Goal: Task Accomplishment & Management: Complete application form

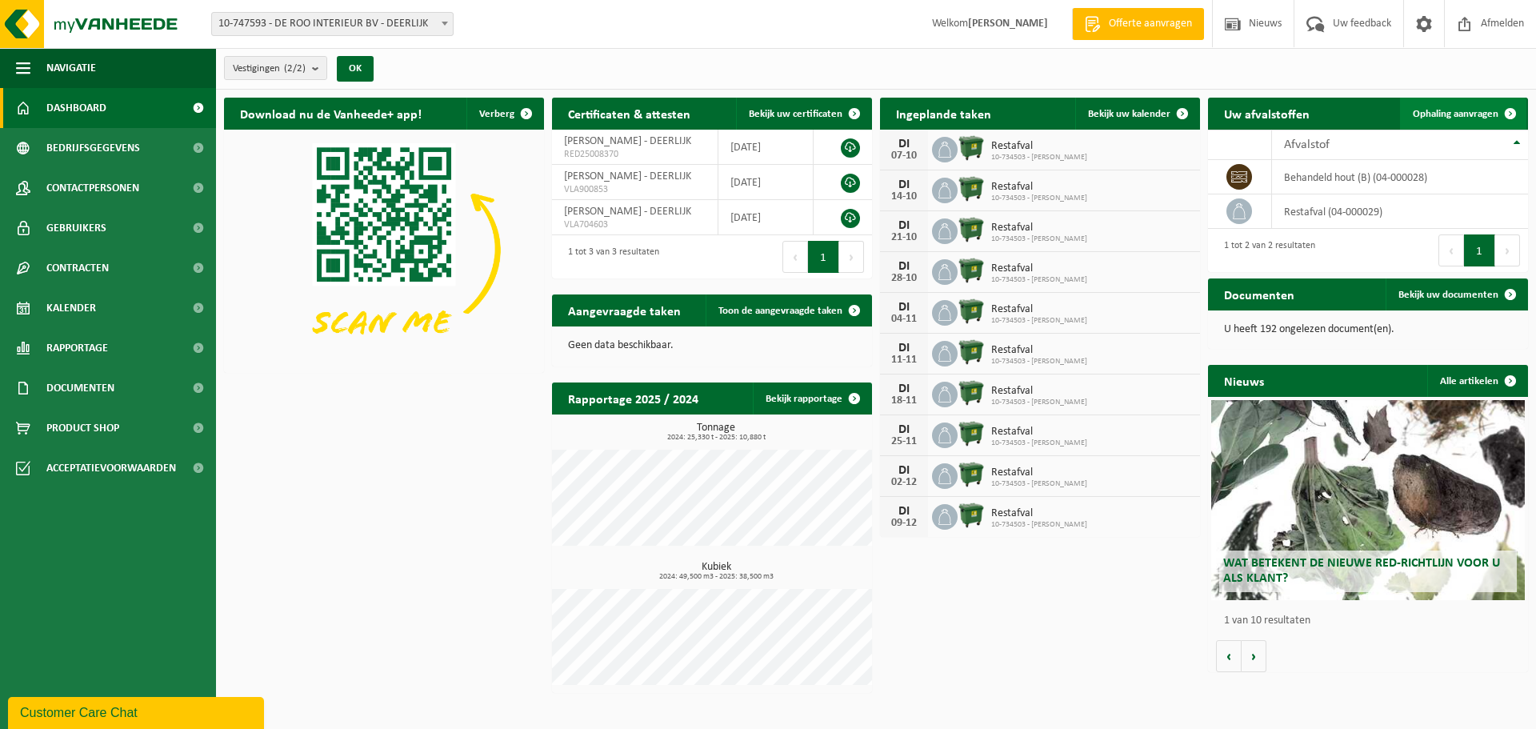
click at [1437, 118] on span "Ophaling aanvragen" at bounding box center [1456, 114] width 86 height 10
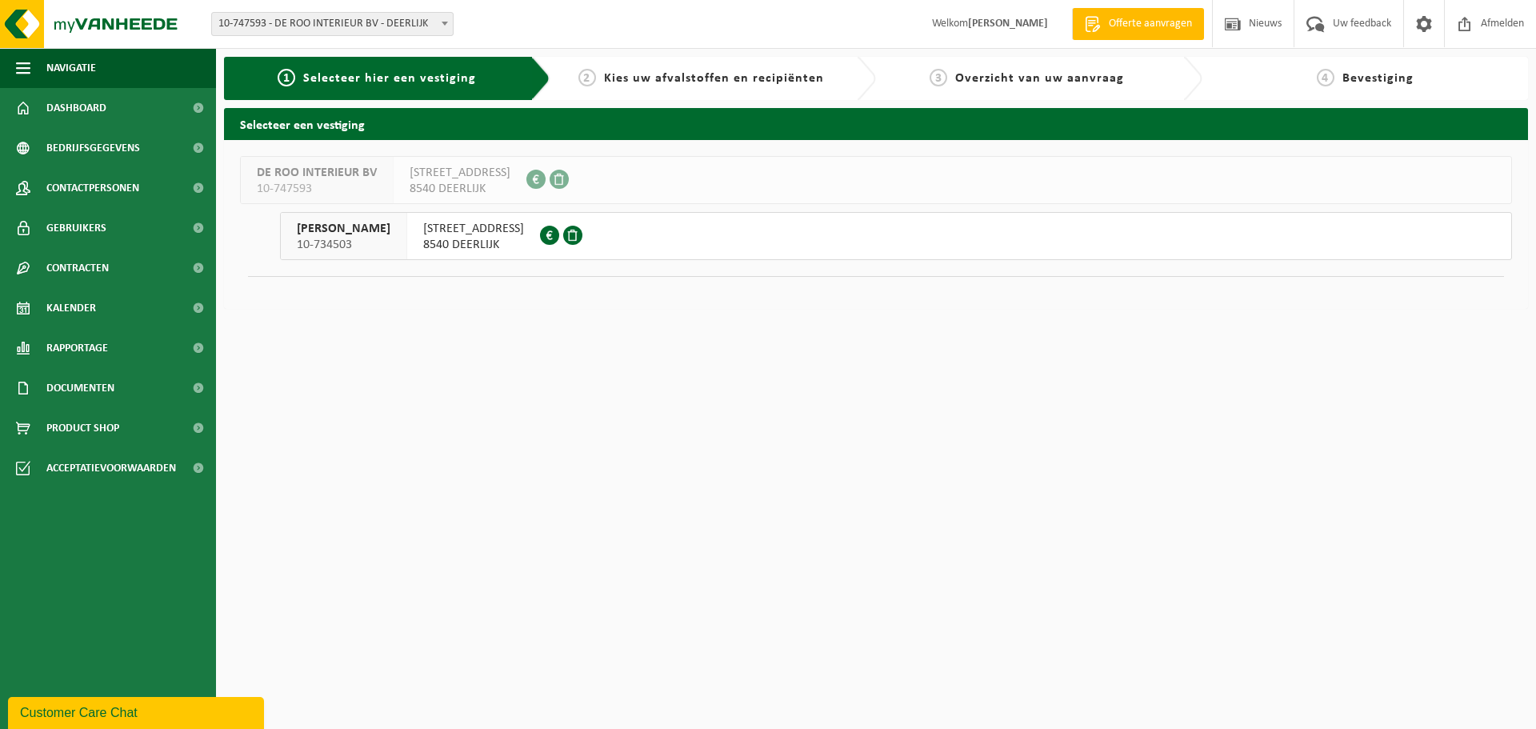
click at [474, 225] on span "HAZEWINDSTRAAT 67" at bounding box center [473, 229] width 101 height 16
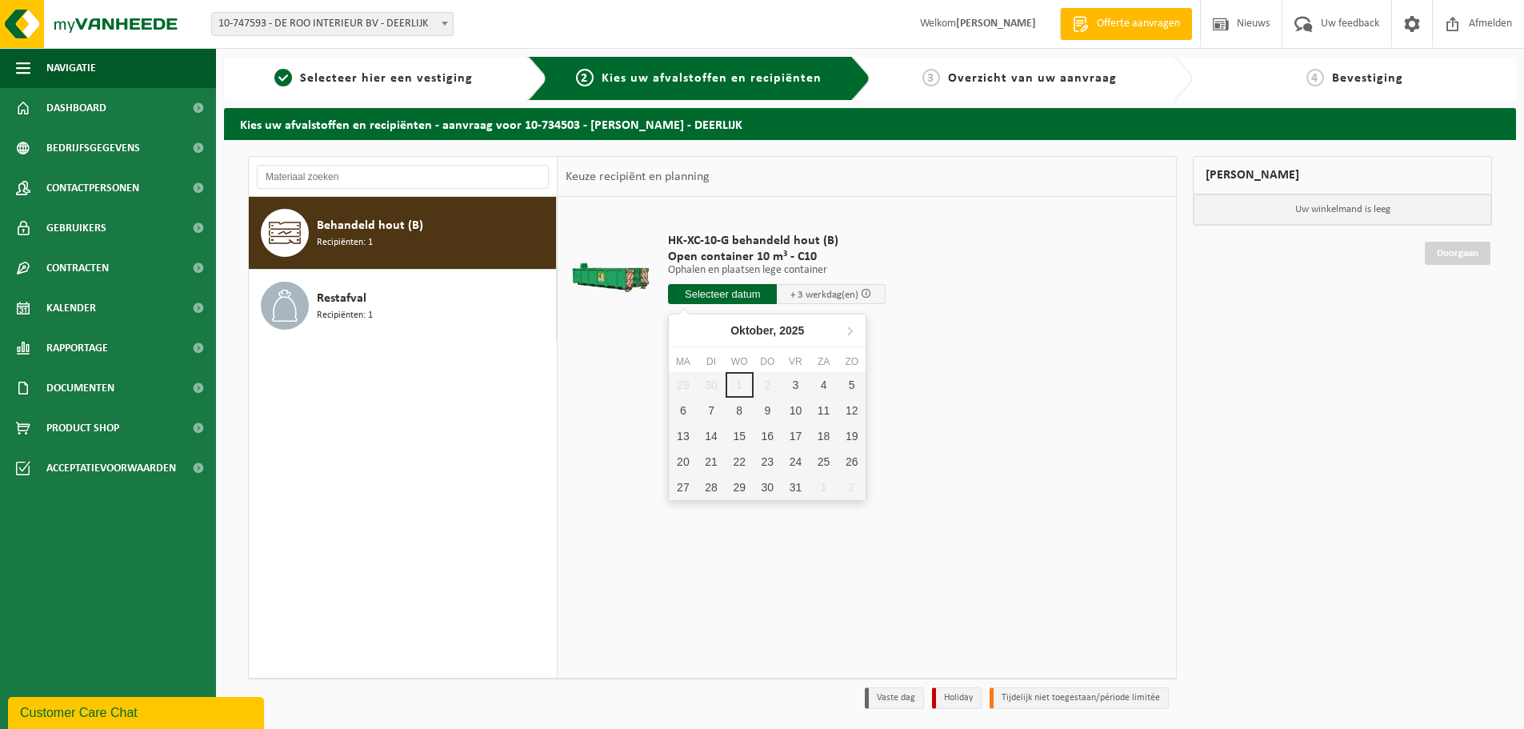
click at [752, 303] on input "text" at bounding box center [722, 294] width 109 height 20
click at [790, 385] on div "3" at bounding box center [796, 385] width 28 height 26
type input "Van 2025-10-03"
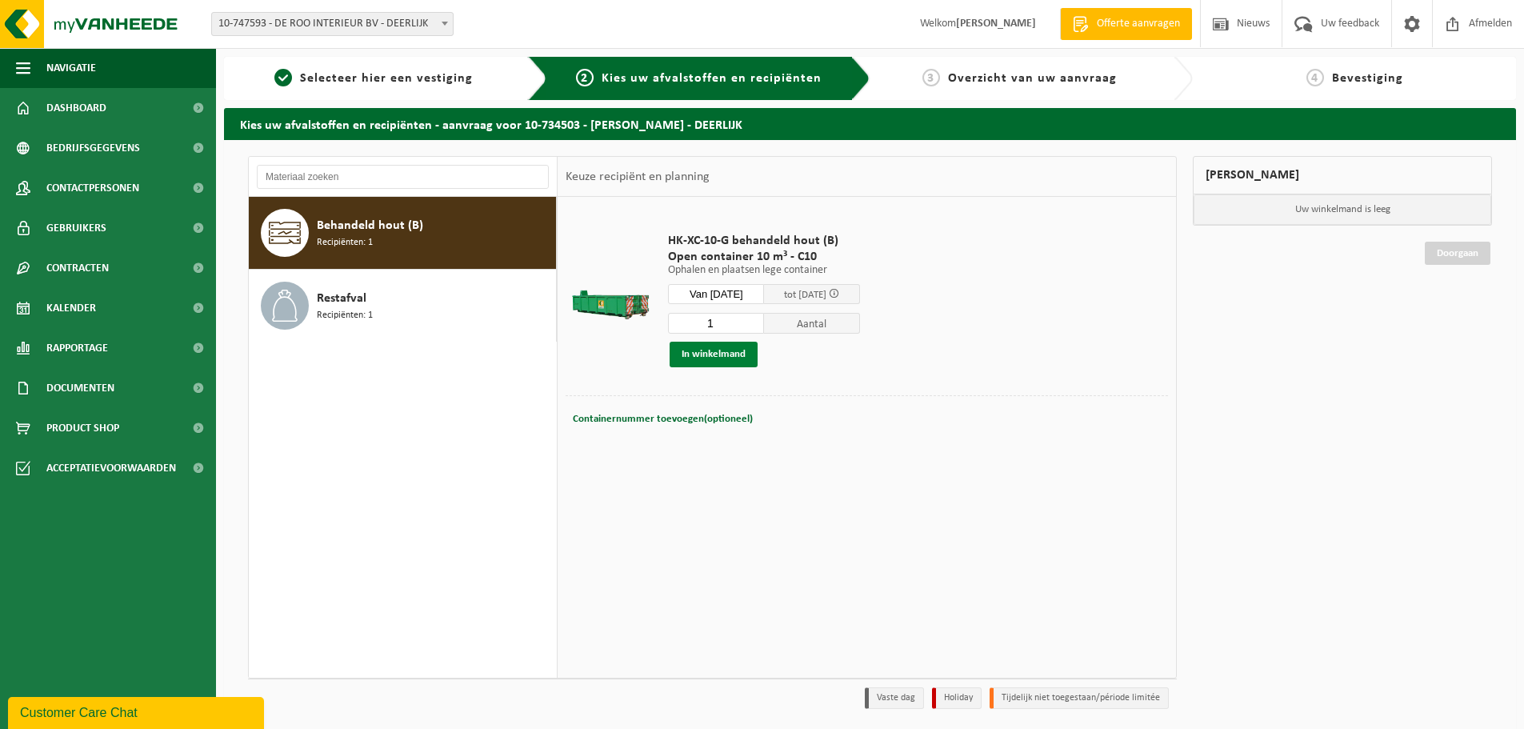
click at [725, 356] on button "In winkelmand" at bounding box center [714, 355] width 88 height 26
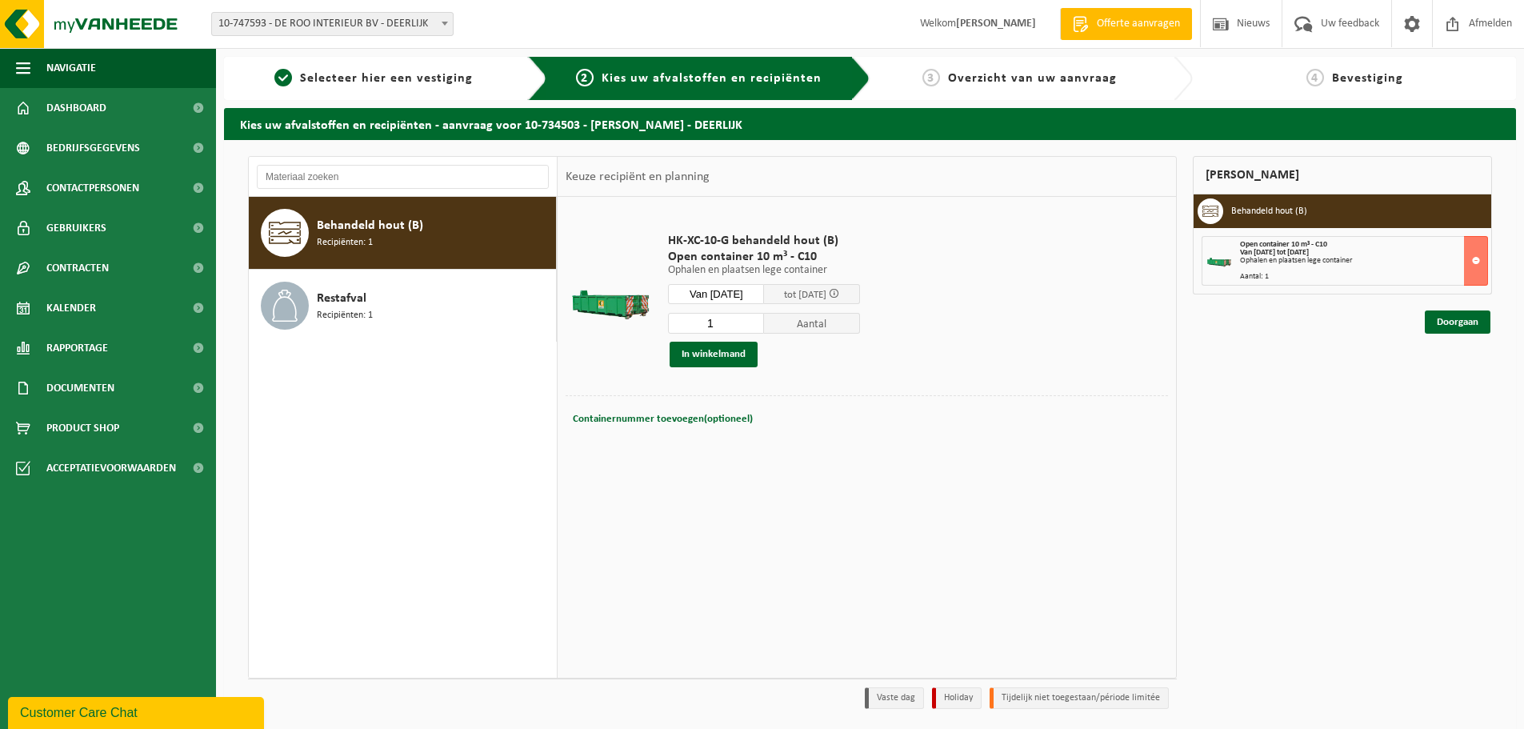
click at [1456, 309] on div "Doorgaan" at bounding box center [1342, 302] width 299 height 16
click at [1463, 325] on link "Doorgaan" at bounding box center [1458, 321] width 66 height 23
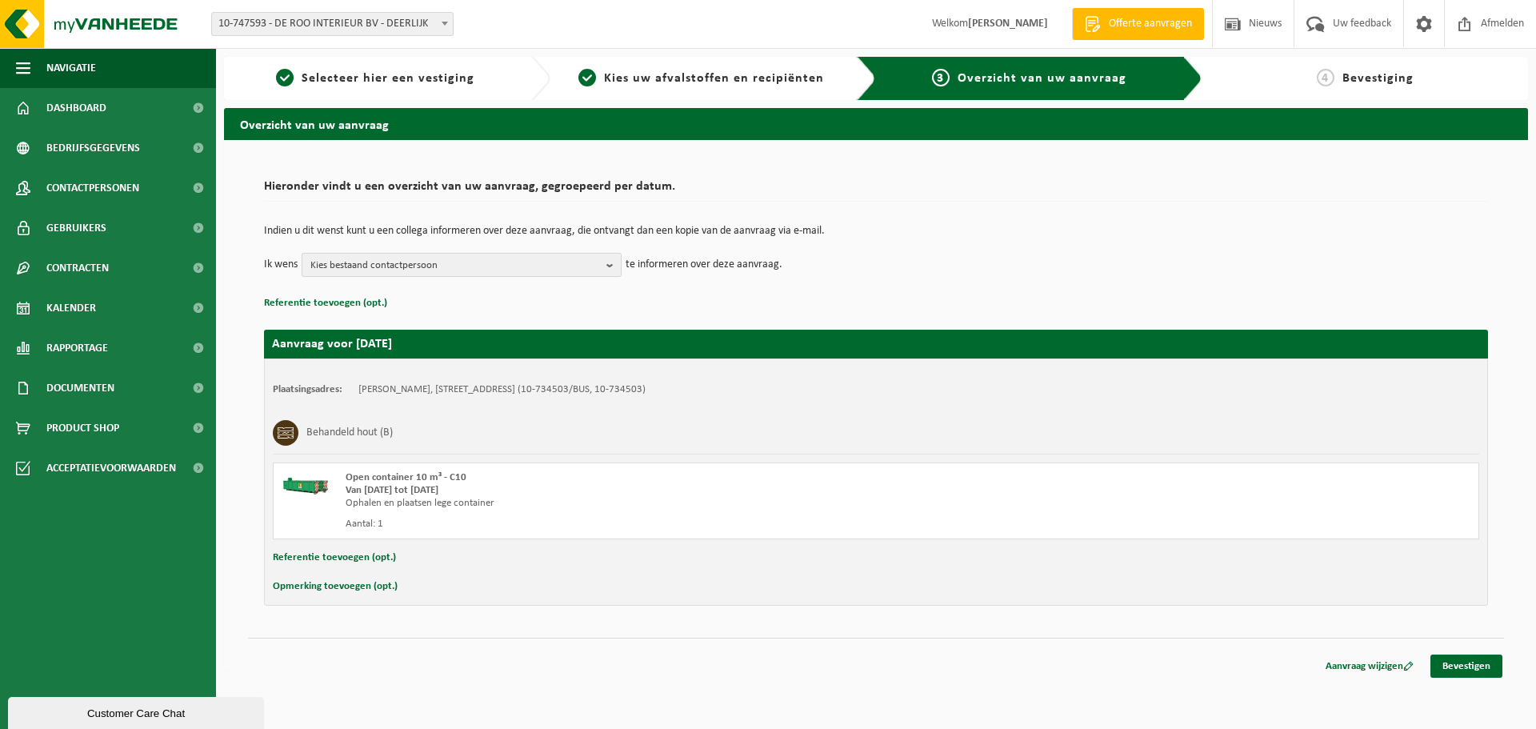
click at [462, 264] on span "Kies bestaand contactpersoon" at bounding box center [455, 266] width 290 height 24
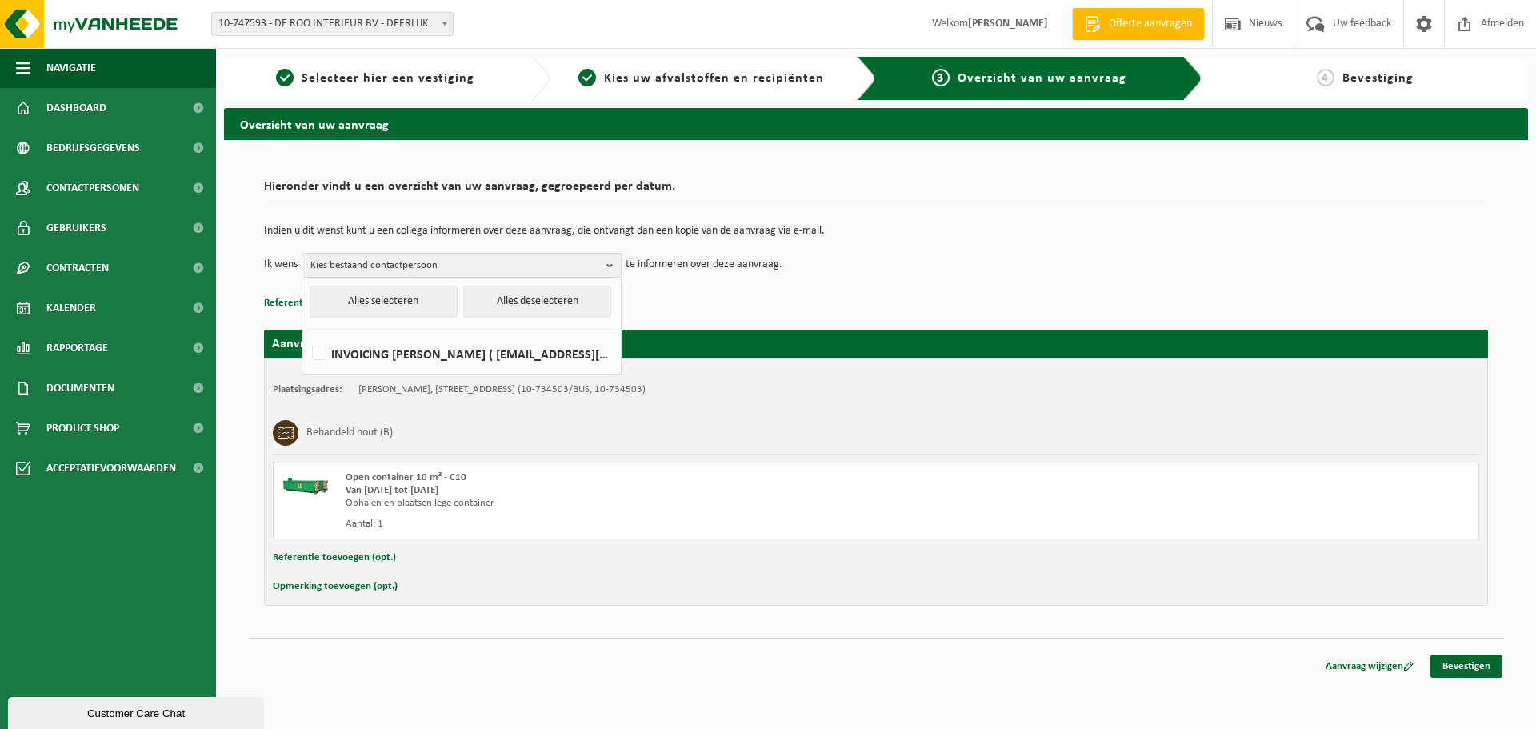
click at [919, 295] on p "Referentie toevoegen (opt.)" at bounding box center [876, 303] width 1224 height 21
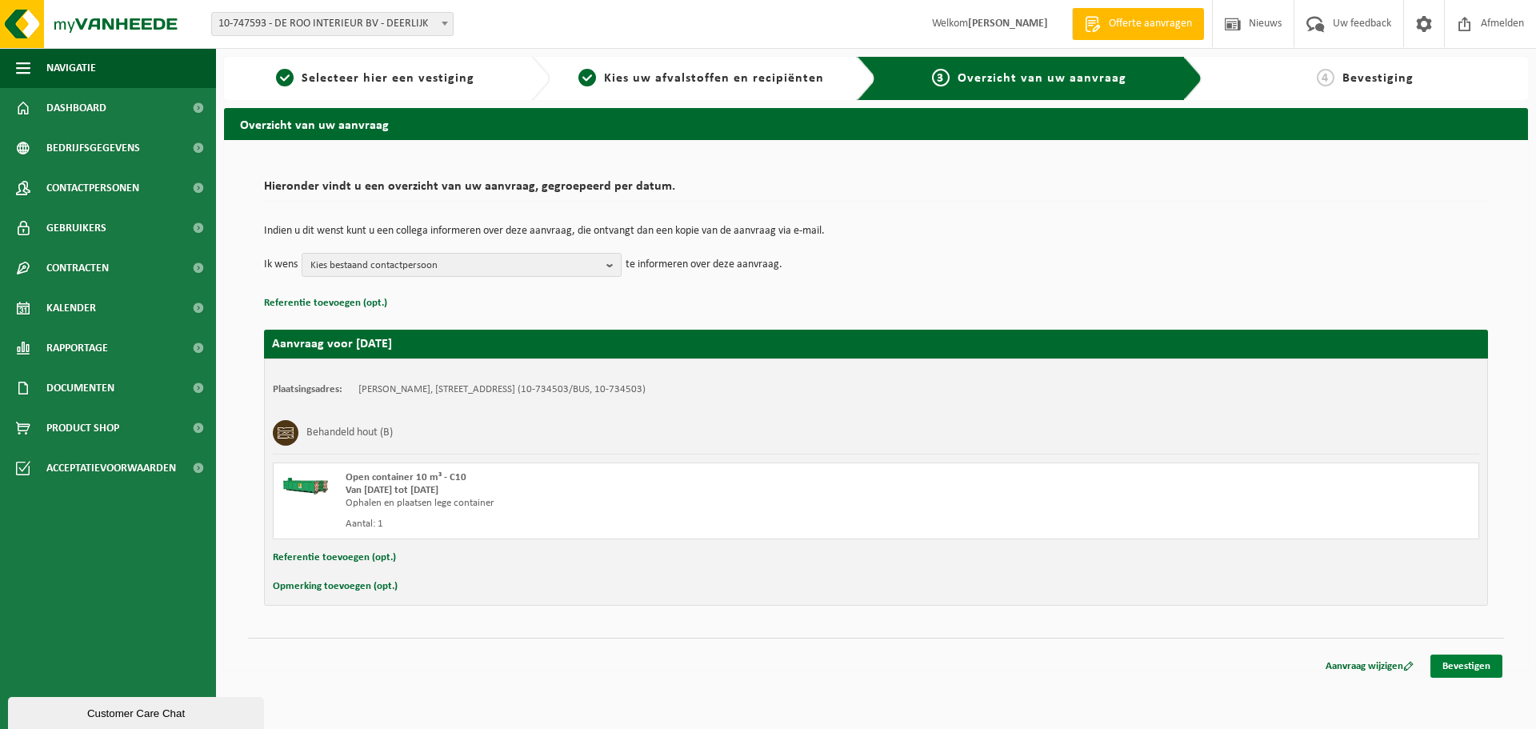
click at [1461, 662] on link "Bevestigen" at bounding box center [1467, 665] width 72 height 23
